Goal: Use online tool/utility: Utilize a website feature to perform a specific function

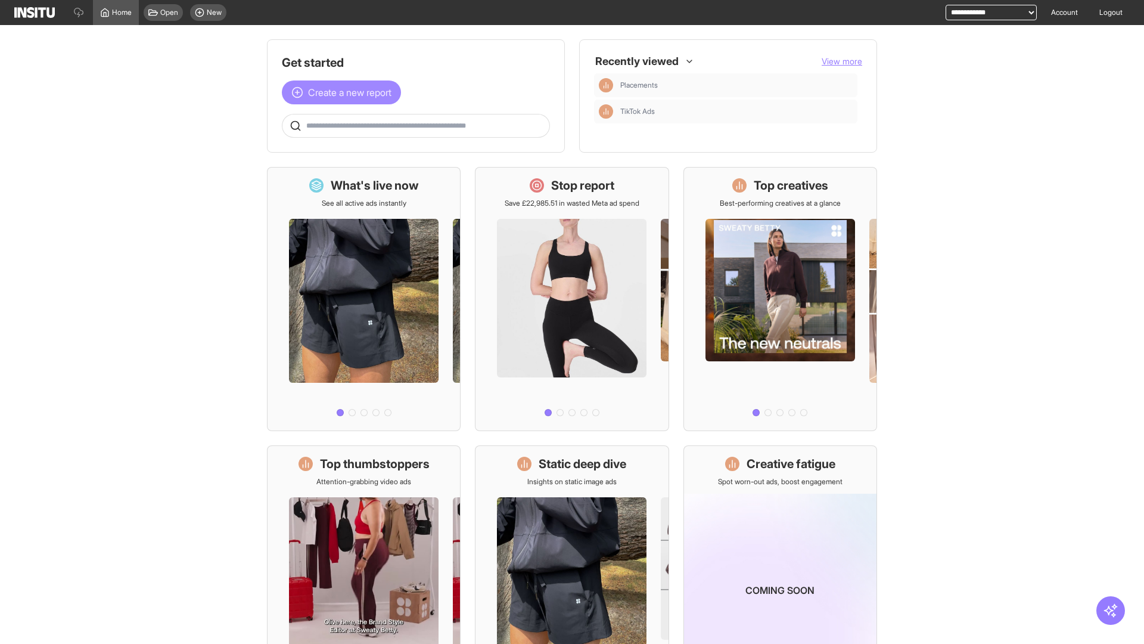
click at [344, 92] on span "Create a new report" at bounding box center [349, 92] width 83 height 14
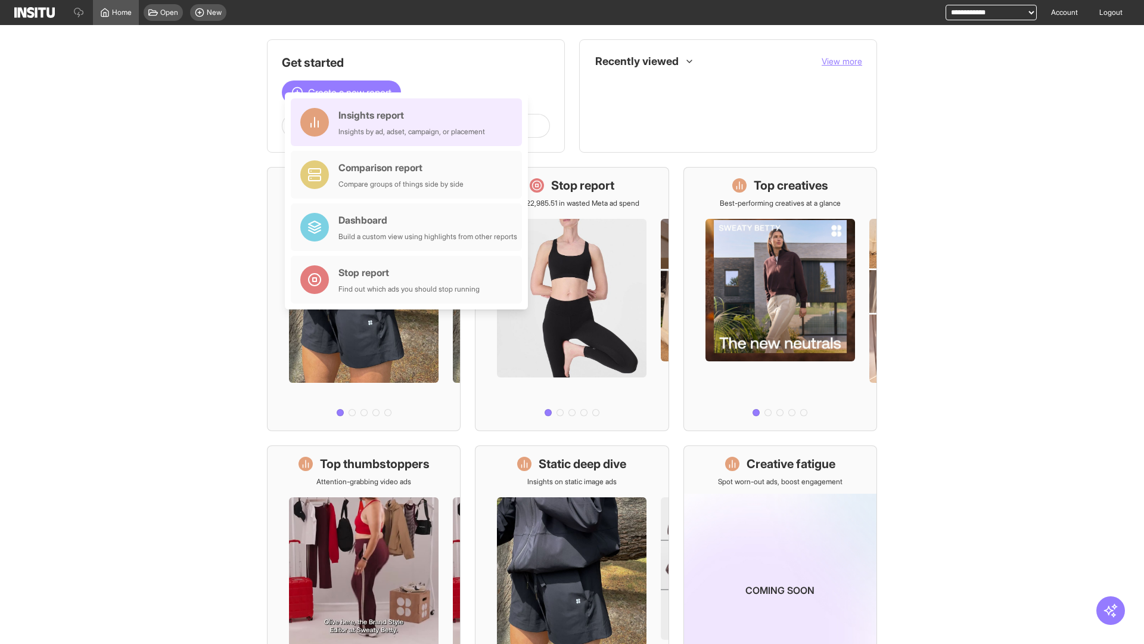
click at [409, 122] on div "Insights report Insights by ad, adset, campaign, or placement" at bounding box center [411, 122] width 147 height 29
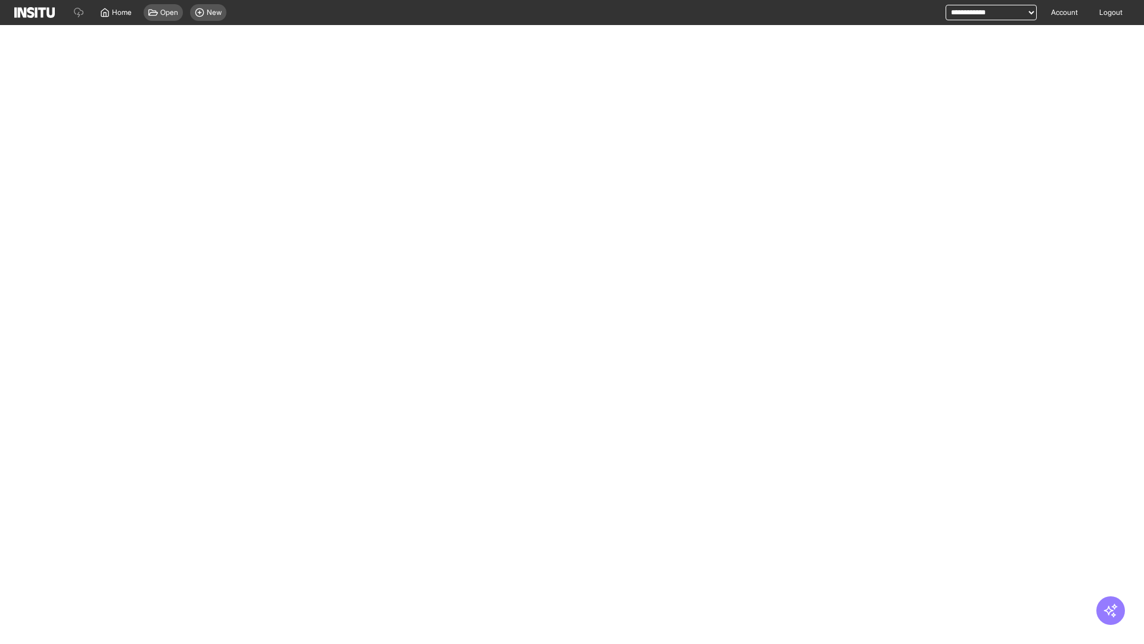
select select "**"
